Goal: Transaction & Acquisition: Purchase product/service

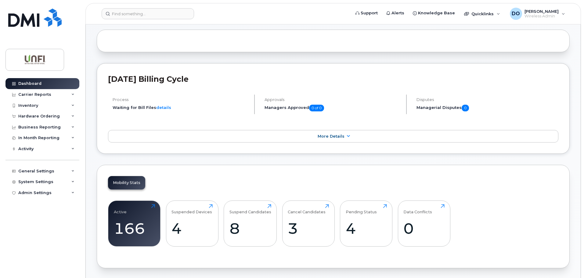
scroll to position [122, 0]
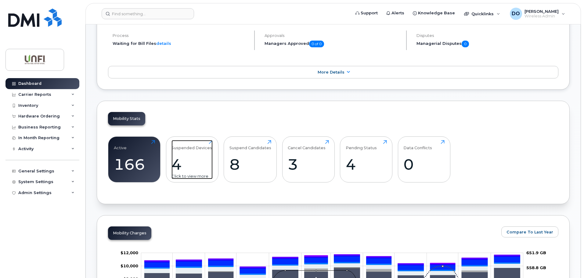
click at [193, 165] on div "4" at bounding box center [191, 164] width 41 height 18
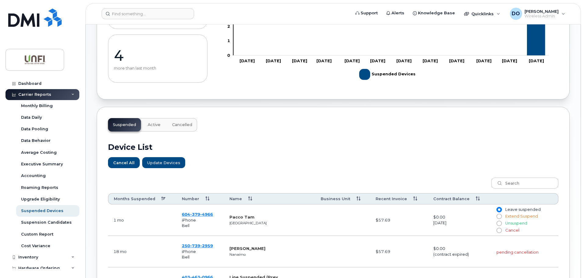
scroll to position [122, 0]
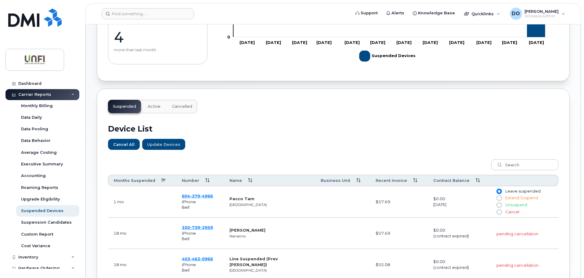
click at [500, 209] on span at bounding box center [498, 211] width 5 height 5
click at [500, 210] on input "Cancel" at bounding box center [498, 212] width 5 height 5
radio input "true"
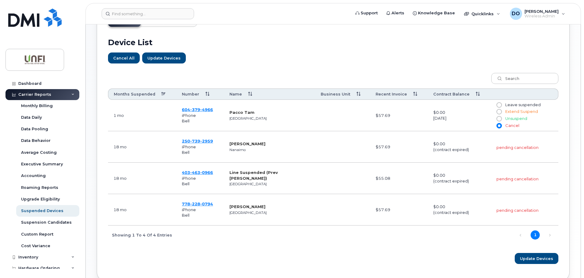
scroll to position [242, 0]
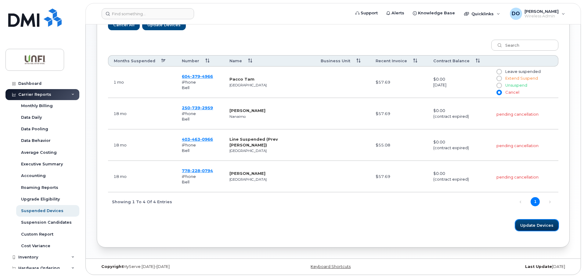
click at [535, 224] on span "Update Devices" at bounding box center [536, 225] width 33 height 6
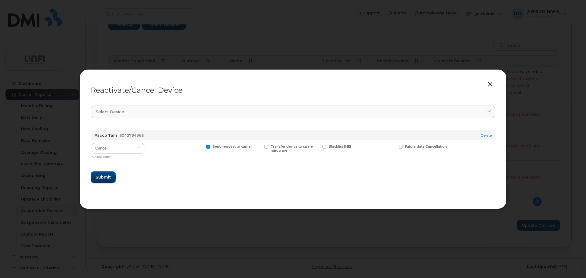
click at [104, 177] on span "Submit" at bounding box center [102, 177] width 15 height 6
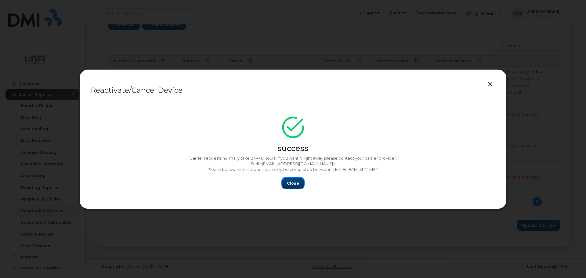
click at [290, 182] on span "Close" at bounding box center [293, 183] width 12 height 6
click at [298, 183] on span "Close" at bounding box center [293, 183] width 12 height 6
click at [489, 87] on button "button" at bounding box center [489, 84] width 9 height 9
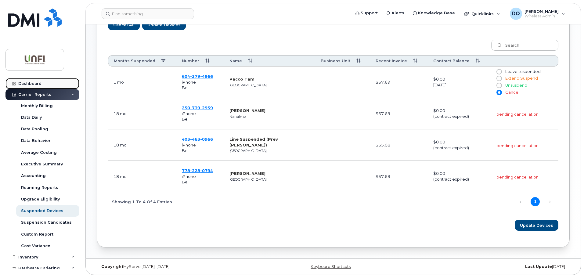
click at [26, 85] on div "Dashboard" at bounding box center [29, 83] width 23 height 5
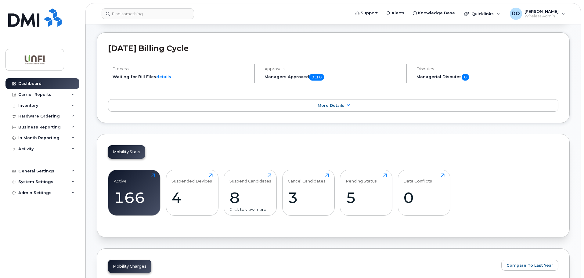
scroll to position [91, 0]
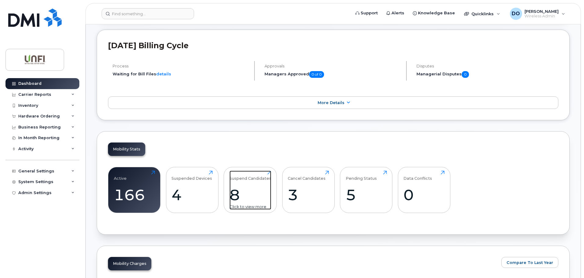
click at [238, 198] on div "8" at bounding box center [250, 195] width 42 height 18
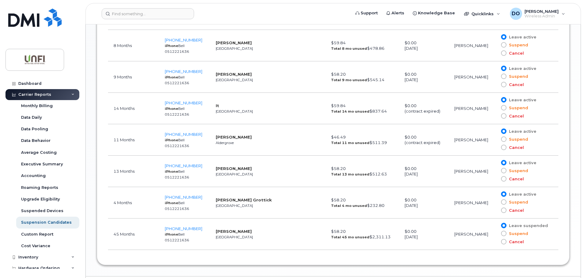
scroll to position [435, 0]
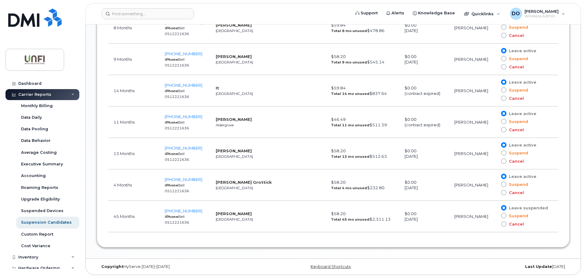
drag, startPoint x: 120, startPoint y: 139, endPoint x: 487, endPoint y: 159, distance: 368.0
click at [487, 159] on tr "13 Months 647-223-3255 iPhone Bell 0512221636 Ali Davies Toronto $58.20 Total 1…" at bounding box center [333, 153] width 450 height 31
click at [464, 224] on td "[PERSON_NAME]" at bounding box center [472, 216] width 47 height 31
click at [503, 223] on span at bounding box center [503, 223] width 5 height 5
click at [495, 224] on input "Cancel" at bounding box center [495, 224] width 0 height 0
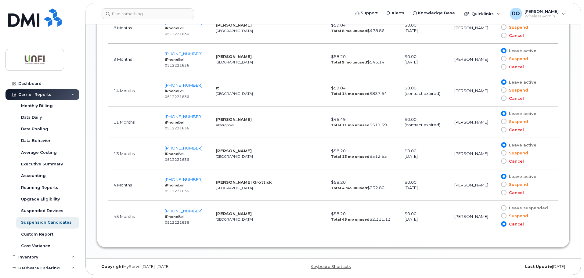
click at [505, 224] on span at bounding box center [503, 223] width 5 height 5
click at [495, 224] on input "Cancel" at bounding box center [495, 224] width 0 height 0
click at [503, 208] on span at bounding box center [503, 207] width 5 height 5
click at [495, 208] on input "Leave suspended" at bounding box center [495, 208] width 0 height 0
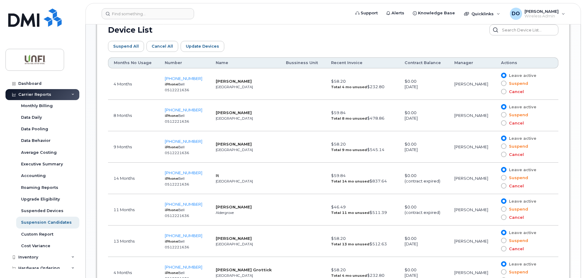
scroll to position [313, 0]
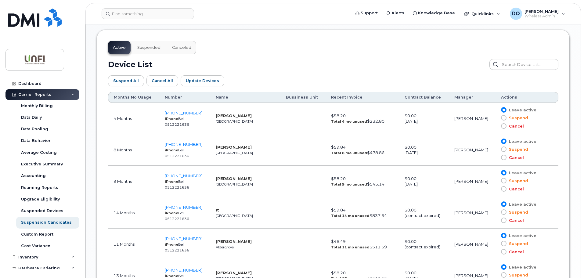
click at [176, 49] on span "Canceled" at bounding box center [181, 47] width 19 height 5
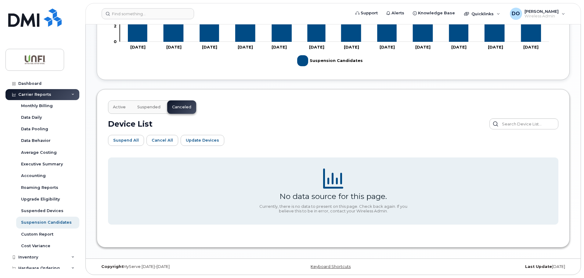
click at [149, 48] on rect at bounding box center [333, 0] width 450 height 138
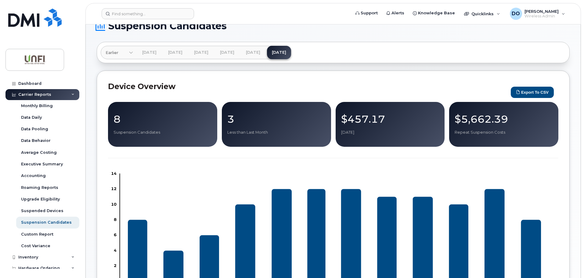
scroll to position [0, 0]
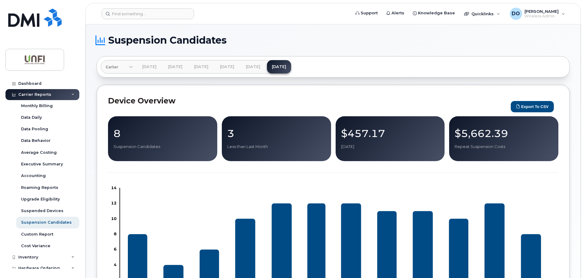
click at [41, 93] on div "Carrier Reports" at bounding box center [34, 94] width 33 height 5
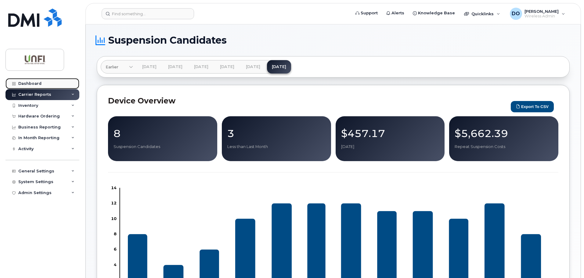
click at [38, 81] on link "Dashboard" at bounding box center [42, 83] width 74 height 11
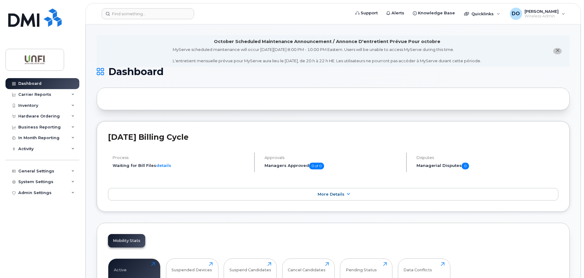
click at [35, 108] on div "Inventory" at bounding box center [42, 105] width 74 height 11
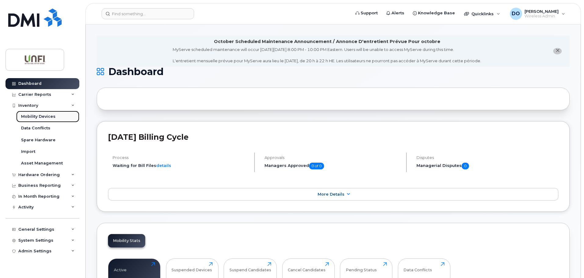
click at [36, 118] on div "Mobility Devices" at bounding box center [38, 116] width 34 height 5
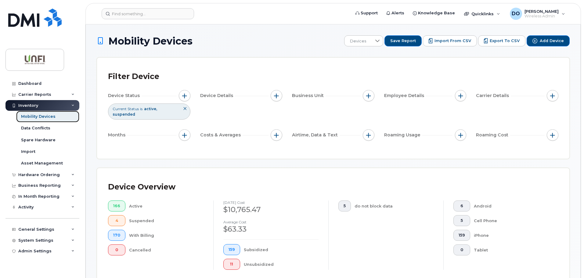
scroll to position [152, 0]
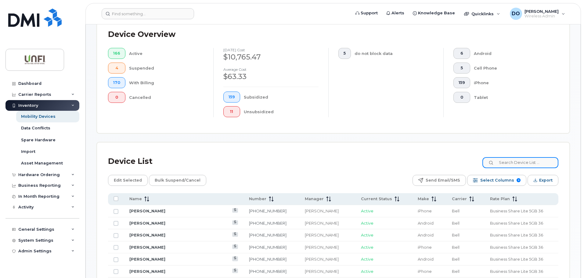
click at [504, 157] on input at bounding box center [520, 162] width 76 height 11
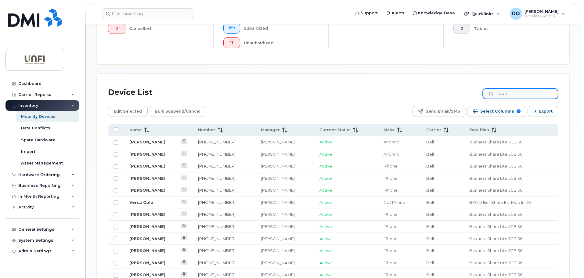
scroll to position [244, 0]
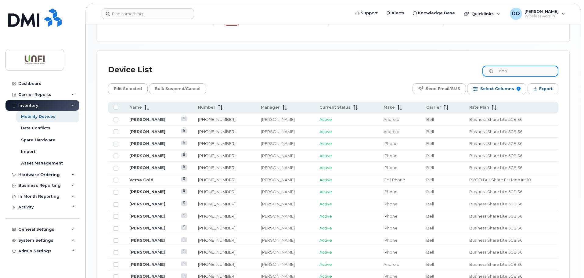
type input "don"
click at [140, 189] on link "[PERSON_NAME]" at bounding box center [147, 191] width 36 height 5
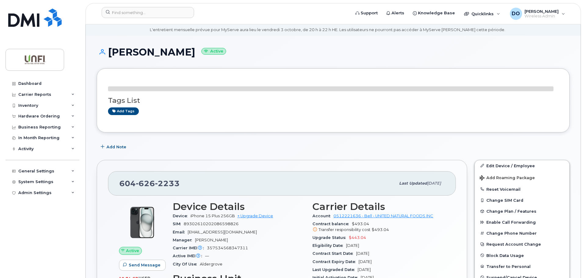
scroll to position [91, 0]
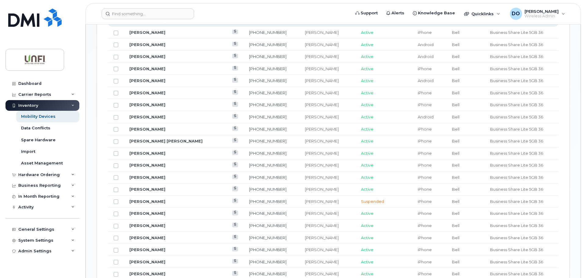
scroll to position [335, 0]
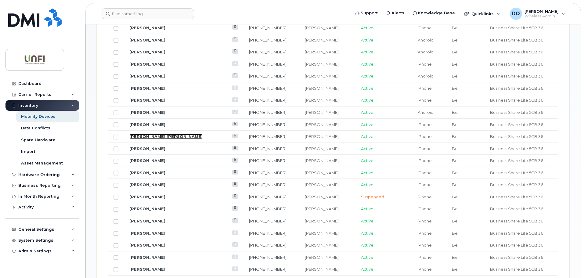
click at [158, 134] on link "Japneet Singh Khurana" at bounding box center [165, 136] width 73 height 5
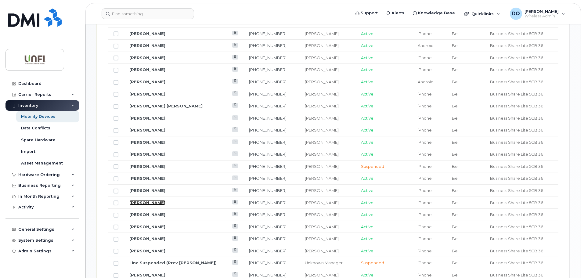
click at [146, 200] on link "[PERSON_NAME]" at bounding box center [147, 202] width 36 height 5
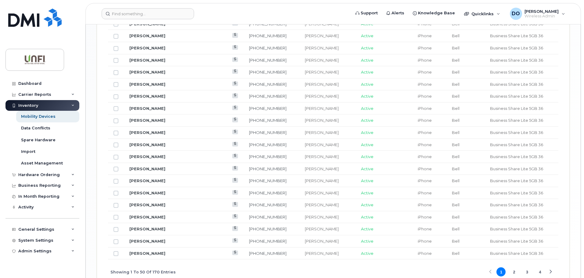
scroll to position [734, 0]
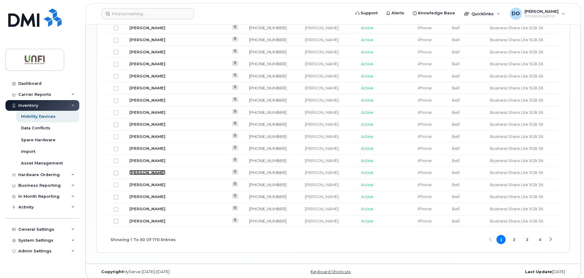
click at [145, 170] on link "Rui Martins" at bounding box center [147, 172] width 36 height 5
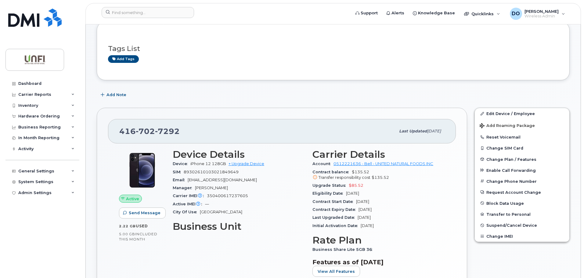
scroll to position [91, 0]
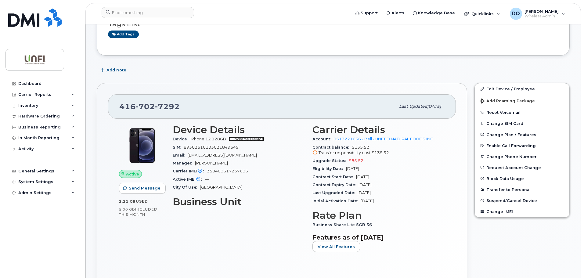
click at [255, 140] on link "+ Upgrade Device" at bounding box center [246, 139] width 36 height 5
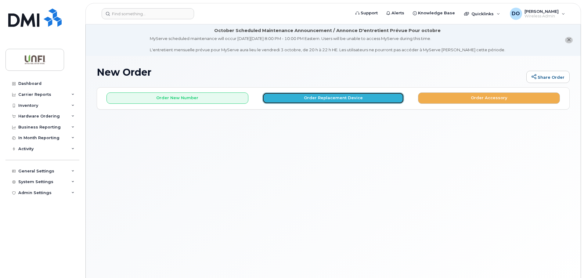
click at [309, 101] on button "Order Replacement Device" at bounding box center [333, 97] width 142 height 11
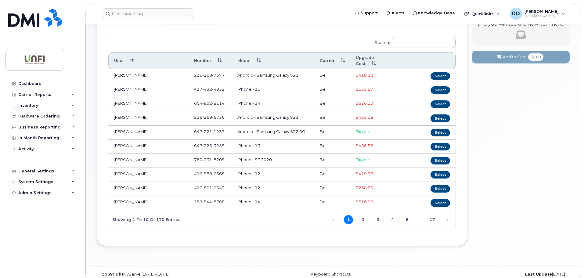
scroll to position [91, 0]
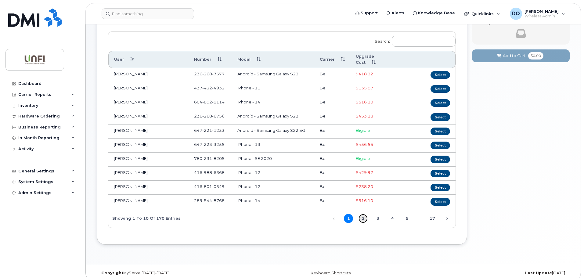
click at [360, 214] on link "2" at bounding box center [362, 218] width 9 height 9
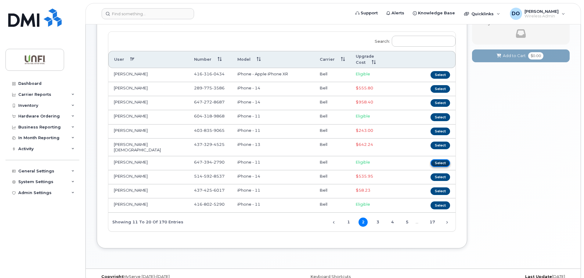
click at [437, 159] on button "Select" at bounding box center [440, 163] width 20 height 8
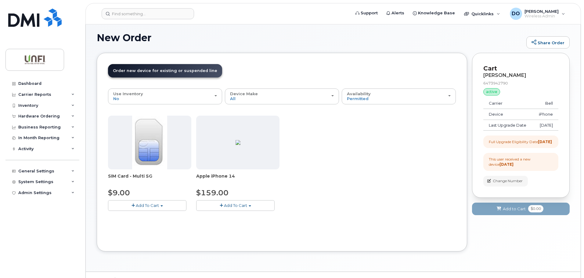
scroll to position [48, 0]
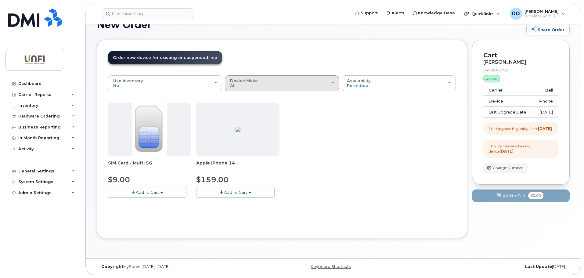
click at [249, 88] on div "Device Make All iPhone" at bounding box center [282, 82] width 104 height 9
click at [246, 109] on label "iPhone" at bounding box center [237, 109] width 22 height 7
click at [0, 0] on input "iPhone" at bounding box center [0, 0] width 0 height 0
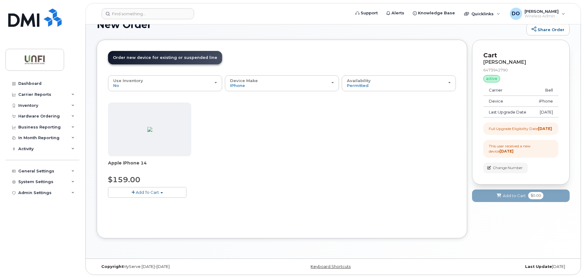
click at [142, 192] on span "Add To Cart" at bounding box center [147, 192] width 23 height 5
click at [125, 192] on button "Add To Cart" at bounding box center [147, 192] width 78 height 11
click at [135, 192] on button "Add To Cart" at bounding box center [147, 192] width 78 height 11
click at [141, 208] on link "$159.00 - 3-year upgrade (128GB model)" at bounding box center [157, 211] width 96 height 8
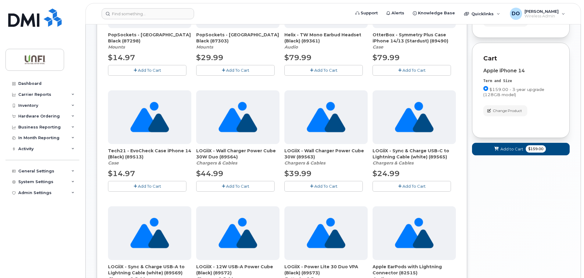
scroll to position [200, 0]
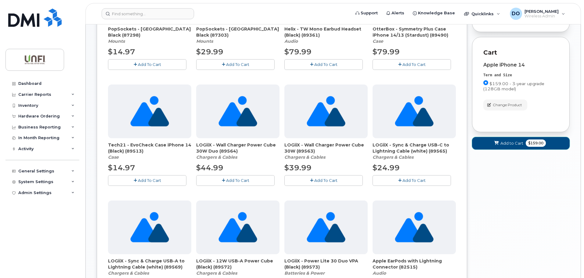
click at [510, 146] on span "Add to Cart" at bounding box center [511, 143] width 23 height 6
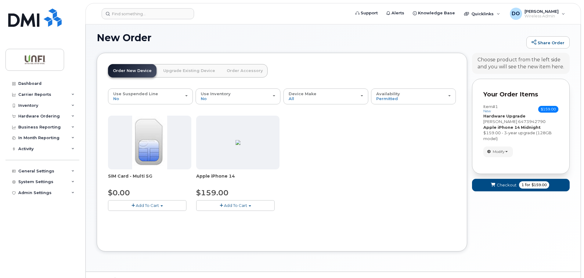
scroll to position [48, 0]
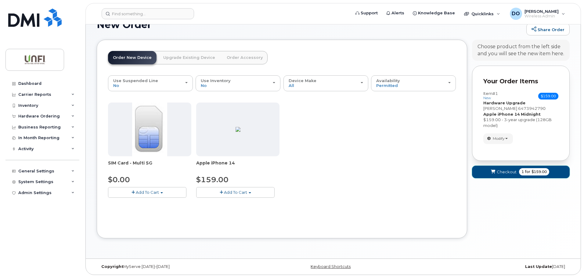
click at [495, 170] on span "submit" at bounding box center [493, 172] width 6 height 6
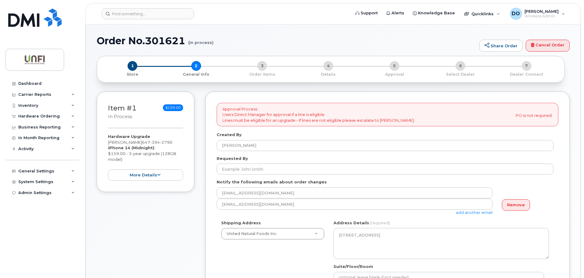
select select
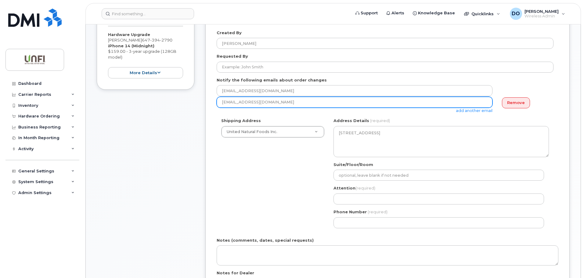
scroll to position [122, 0]
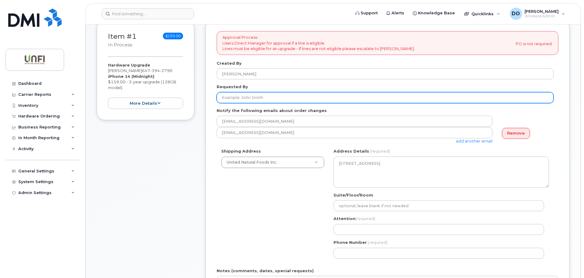
click at [265, 98] on input "Requested By" at bounding box center [385, 97] width 337 height 11
type input "[PERSON_NAME]"
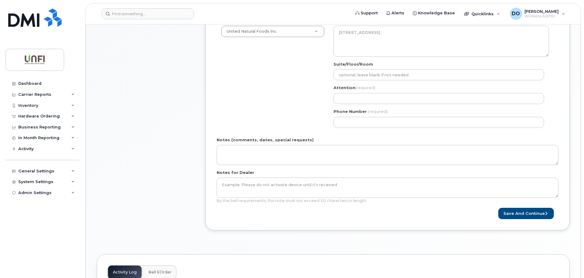
scroll to position [233, 0]
